Goal: Check status: Check status

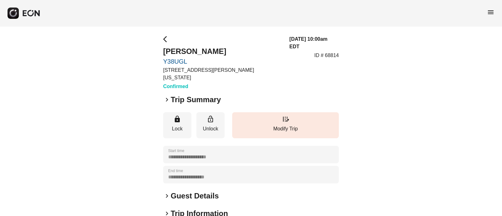
click at [164, 95] on div "keyboard_arrow_right Trip Summary" at bounding box center [251, 100] width 176 height 10
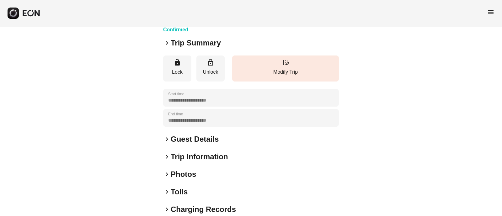
scroll to position [51, 0]
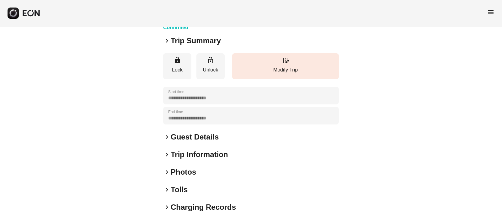
click at [165, 137] on span "keyboard_arrow_right" at bounding box center [167, 137] width 8 height 8
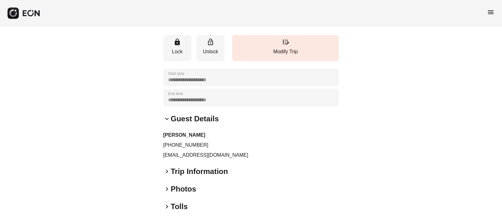
scroll to position [70, 0]
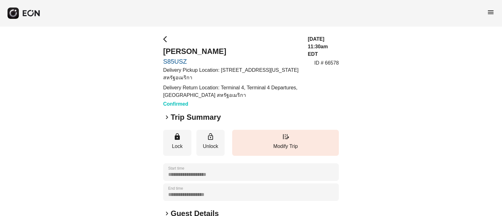
click at [62, 102] on div "**********" at bounding box center [251, 182] width 502 height 312
drag, startPoint x: 158, startPoint y: 63, endPoint x: 191, endPoint y: 59, distance: 33.3
click at [191, 59] on div "**********" at bounding box center [251, 182] width 502 height 312
copy link "S85USZ"
drag, startPoint x: 221, startPoint y: 71, endPoint x: 178, endPoint y: 77, distance: 43.7
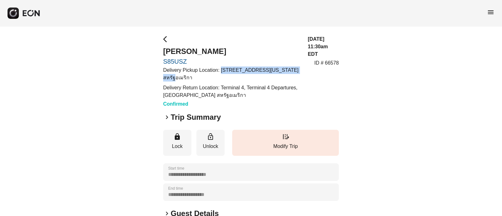
click at [178, 77] on p "Delivery Pickup Location: 120 Water St, New York, NY 10005 สหรัฐอเมริกา" at bounding box center [231, 74] width 137 height 15
copy p "120 Water St, New York, NY 10005"
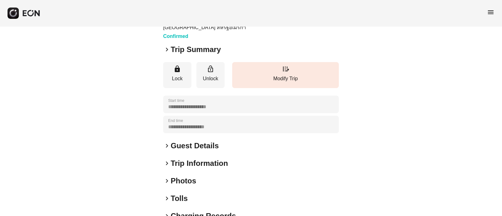
scroll to position [118, 0]
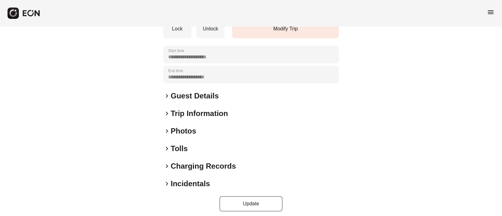
click at [167, 92] on span "keyboard_arrow_right" at bounding box center [167, 96] width 8 height 8
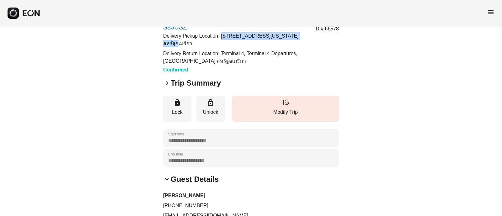
scroll to position [0, 0]
